Goal: Answer question/provide support: Share knowledge or assist other users

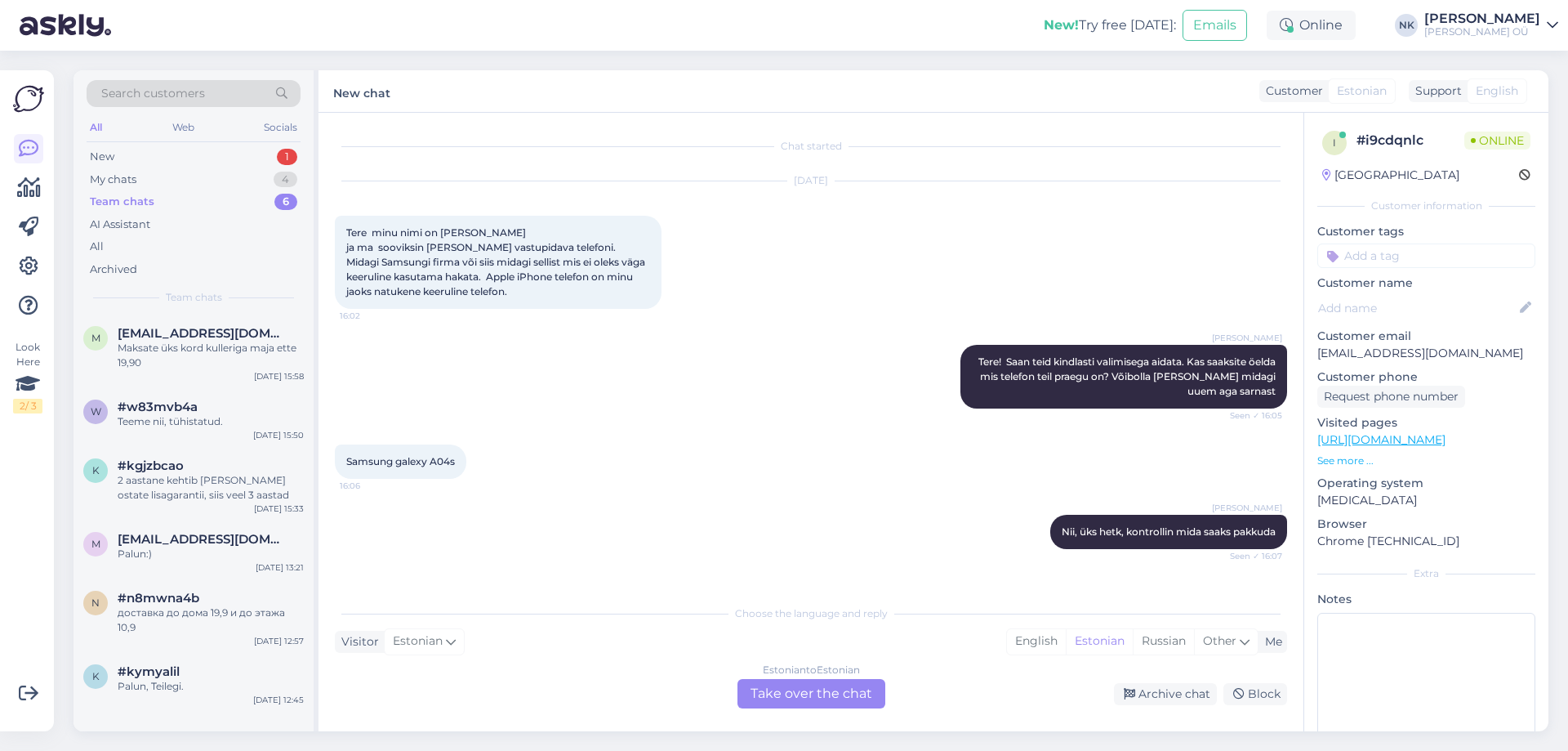
scroll to position [876, 0]
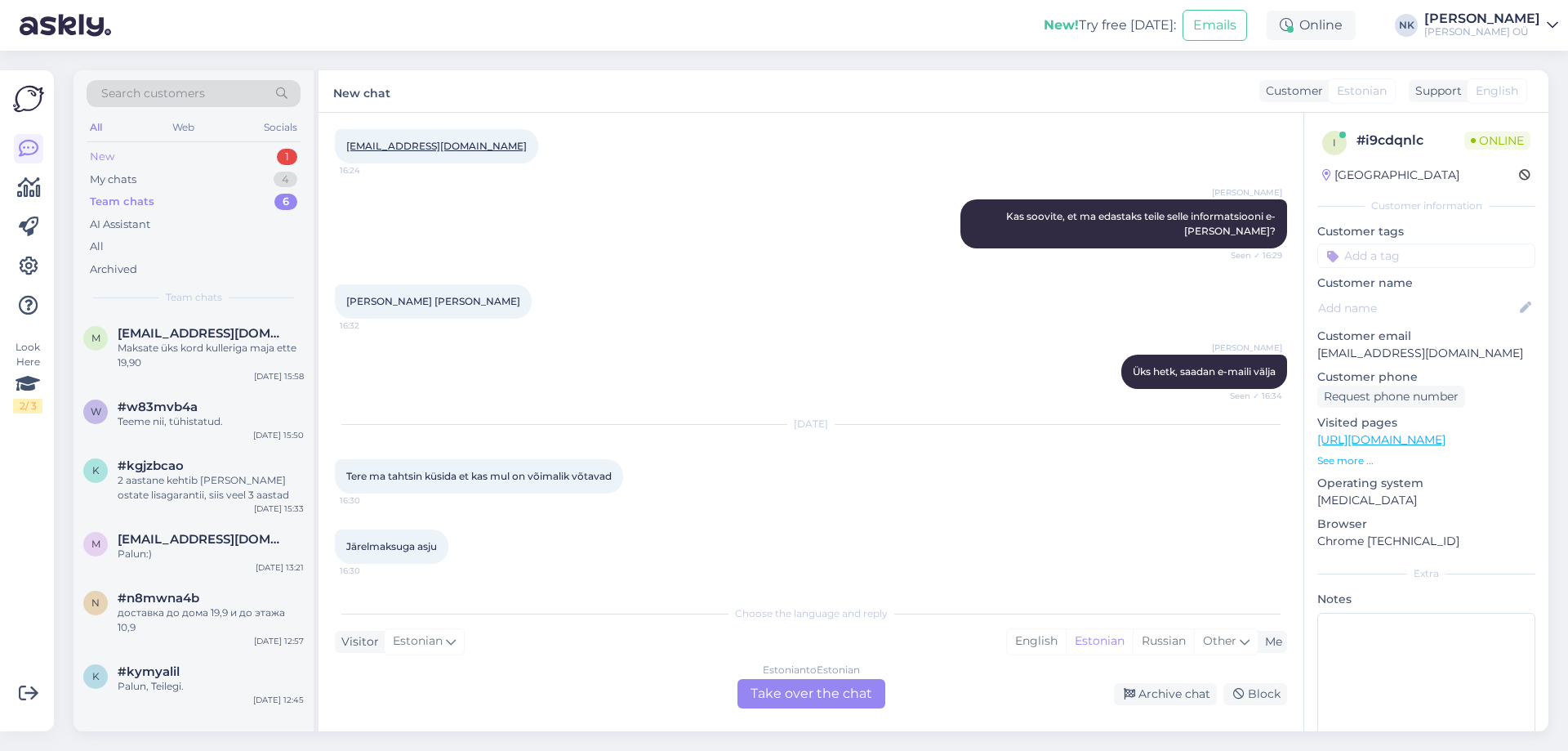
click at [219, 159] on div "New 1" at bounding box center [193, 156] width 214 height 23
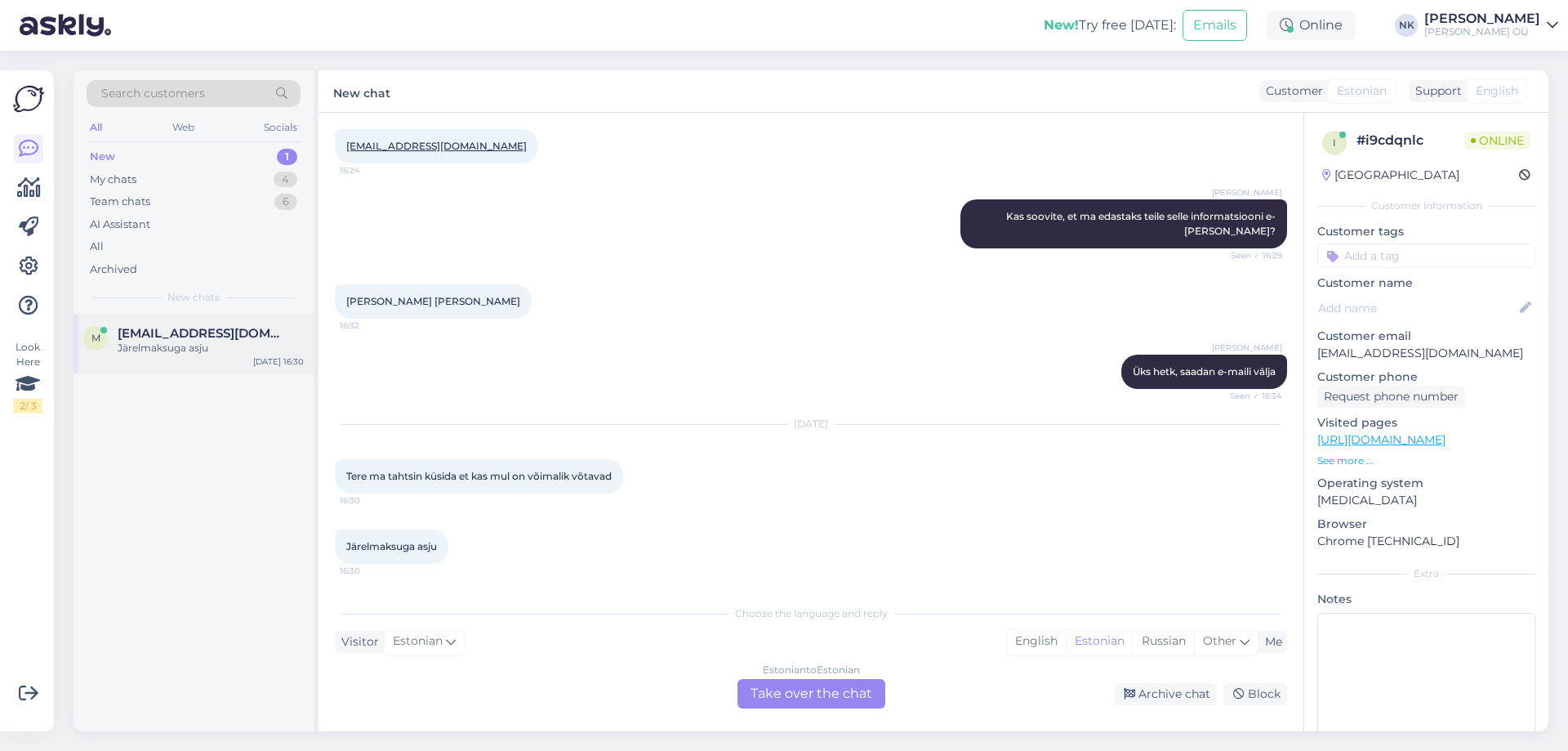
click at [241, 366] on div "m [EMAIL_ADDRESS][DOMAIN_NAME] Järelmaksuga asju [DATE] 16:30" at bounding box center [193, 343] width 240 height 59
click at [793, 690] on div "Estonian to Estonian Take over the chat" at bounding box center [811, 693] width 148 height 30
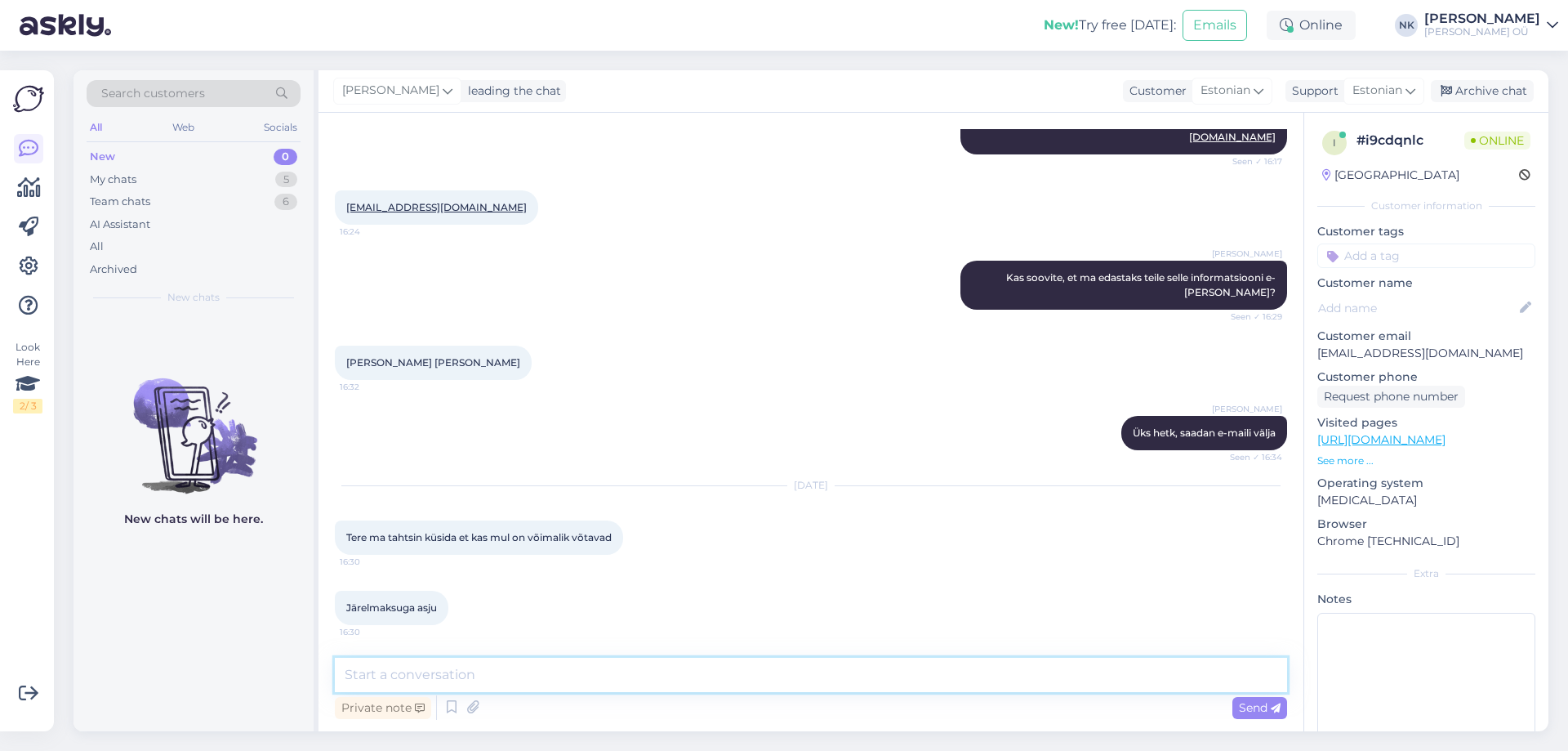
click at [717, 681] on textarea at bounding box center [810, 675] width 952 height 34
click at [441, 663] on textarea "Еуку" at bounding box center [810, 675] width 952 height 34
click at [441, 664] on textarea "Еуку" at bounding box center [810, 675] width 952 height 34
click at [655, 673] on textarea "Tere!" at bounding box center [810, 675] width 952 height 34
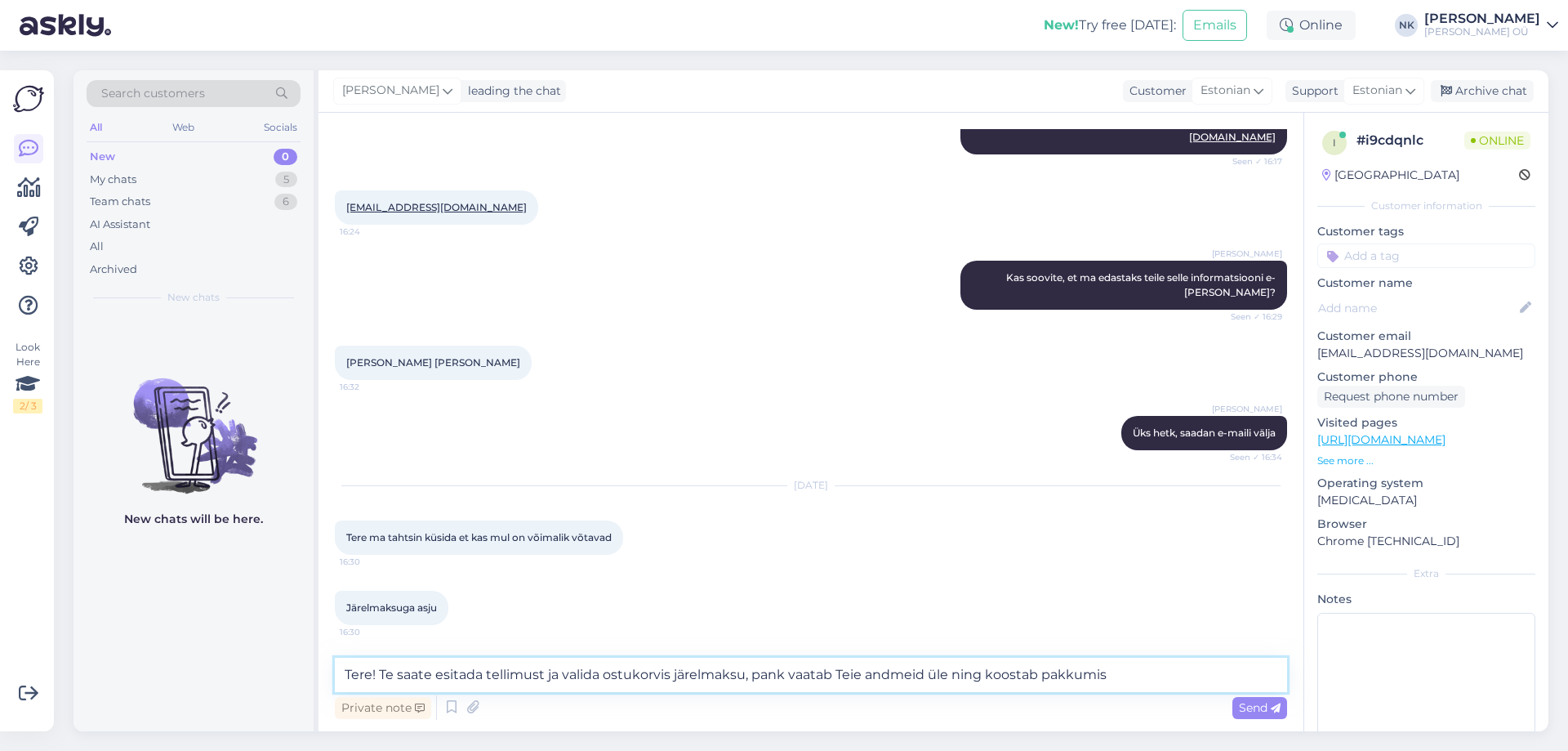
type textarea "Tere! Te saate esitada tellimust ja valida ostukorvis järelmaksu, pank vaatab T…"
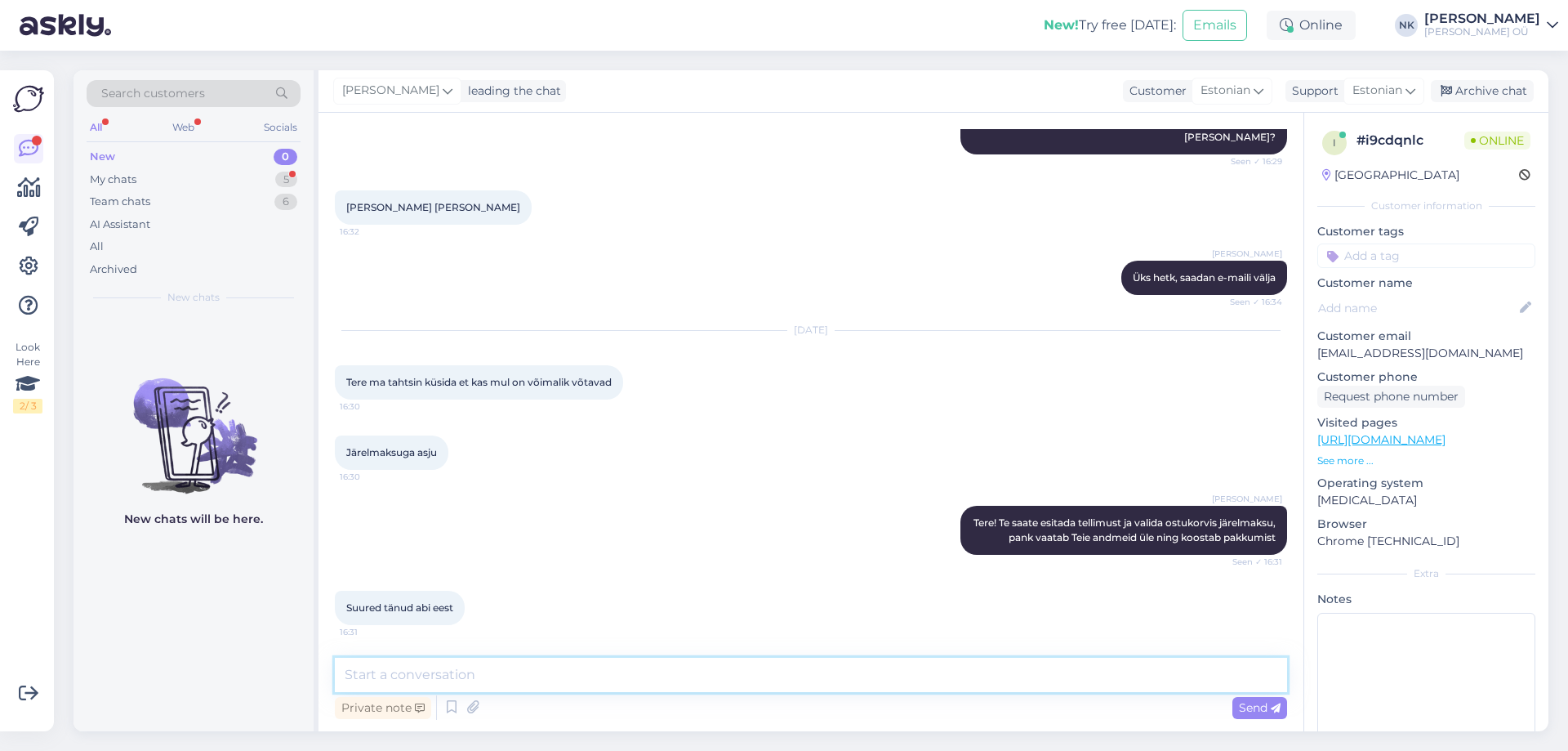
scroll to position [984, 0]
click at [526, 656] on div "Chat started [DATE] Tere minu nimi on [PERSON_NAME] ja ma sooviksin [PERSON_NAM…" at bounding box center [810, 422] width 984 height 618
click at [545, 669] on textarea at bounding box center [810, 675] width 952 height 34
type textarea "Palun"
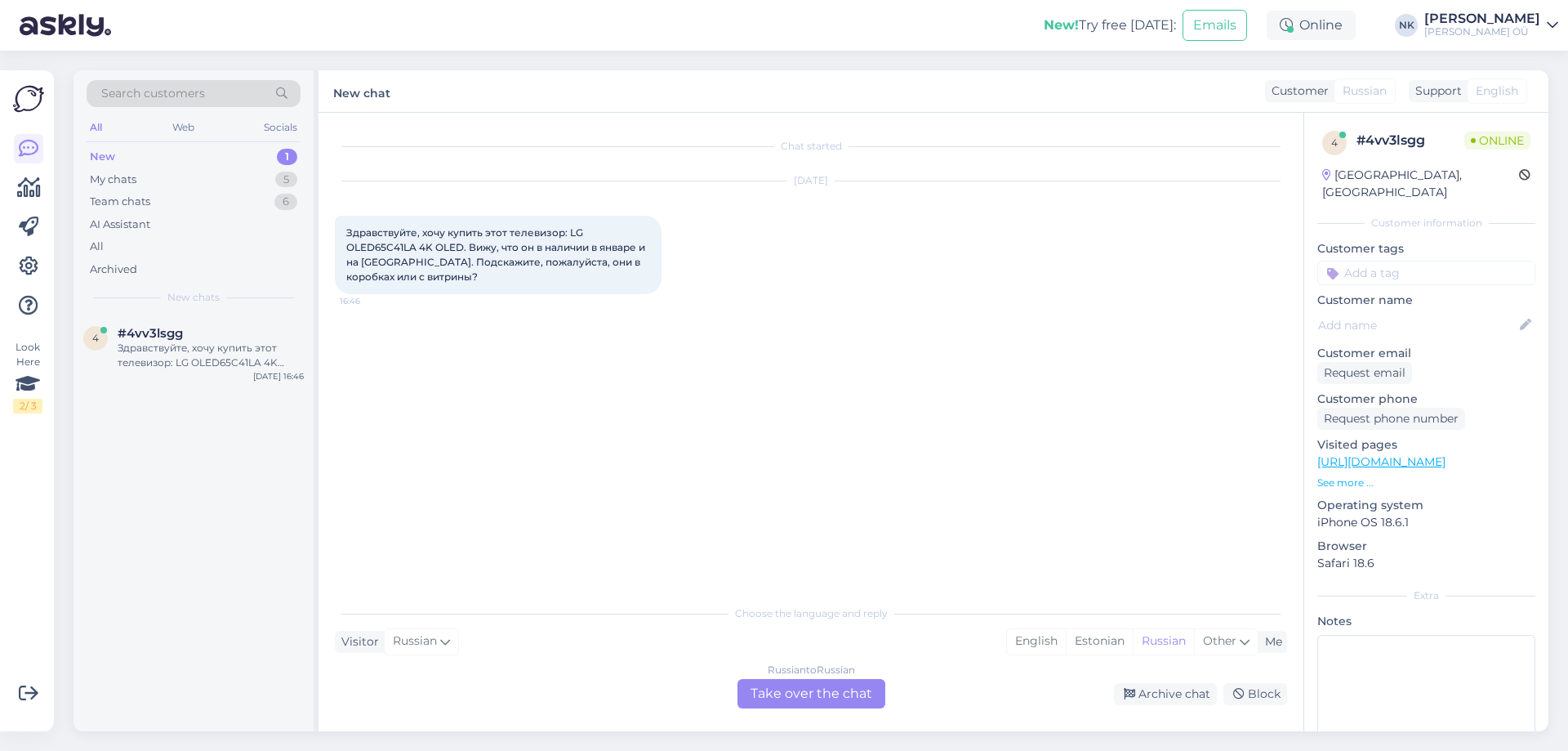
scroll to position [0, 0]
click at [1443, 454] on link "[URL][DOMAIN_NAME]" at bounding box center [1381, 461] width 128 height 14
click at [806, 675] on div "Russian to Russian" at bounding box center [811, 670] width 88 height 14
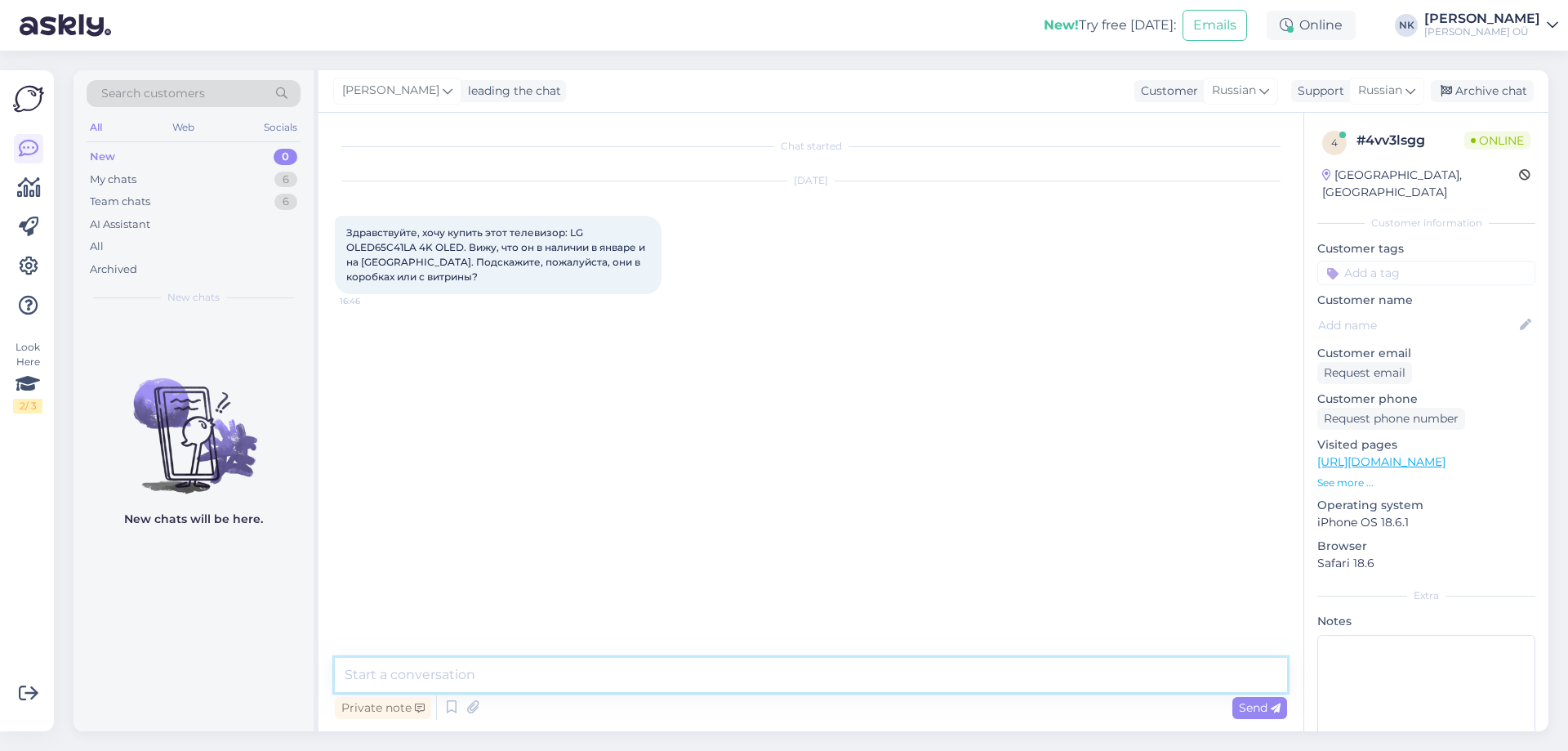
click at [776, 671] on textarea at bounding box center [810, 675] width 952 height 34
click at [680, 671] on textarea "Здравствуйте! В обоих магазинах по одной штуке, скорее всего они выставлены на …" at bounding box center [810, 675] width 952 height 34
type textarea "Здравствуйте! В обоих магазинах по одной штуке и это старая модель, скорее всег…"
